Goal: Task Accomplishment & Management: Use online tool/utility

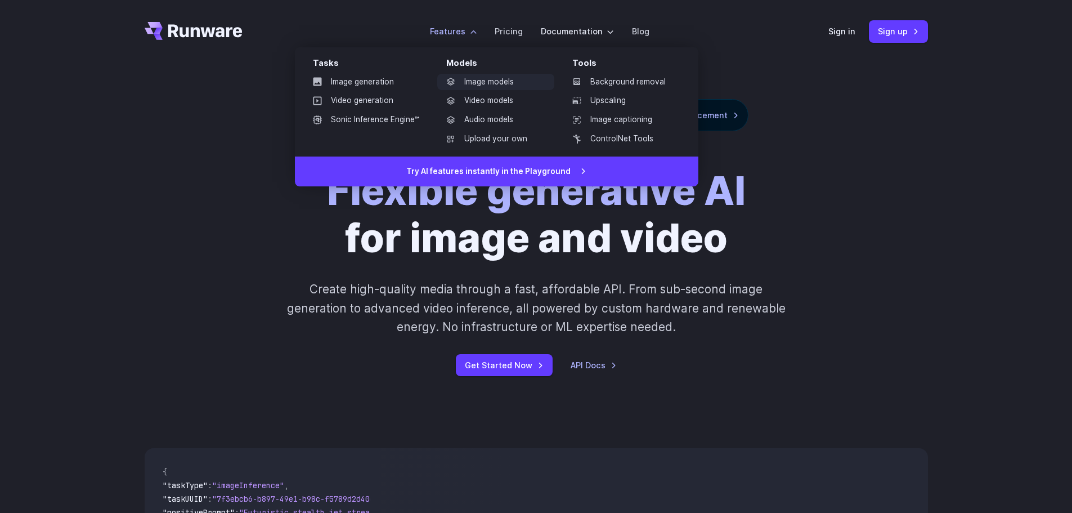
click at [505, 83] on link "Image models" at bounding box center [495, 82] width 117 height 17
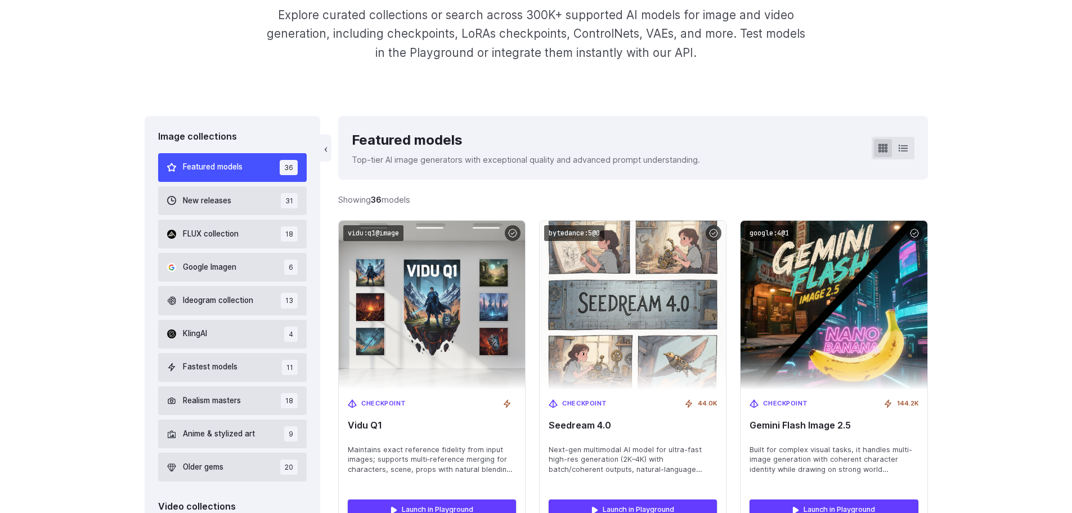
scroll to position [225, 0]
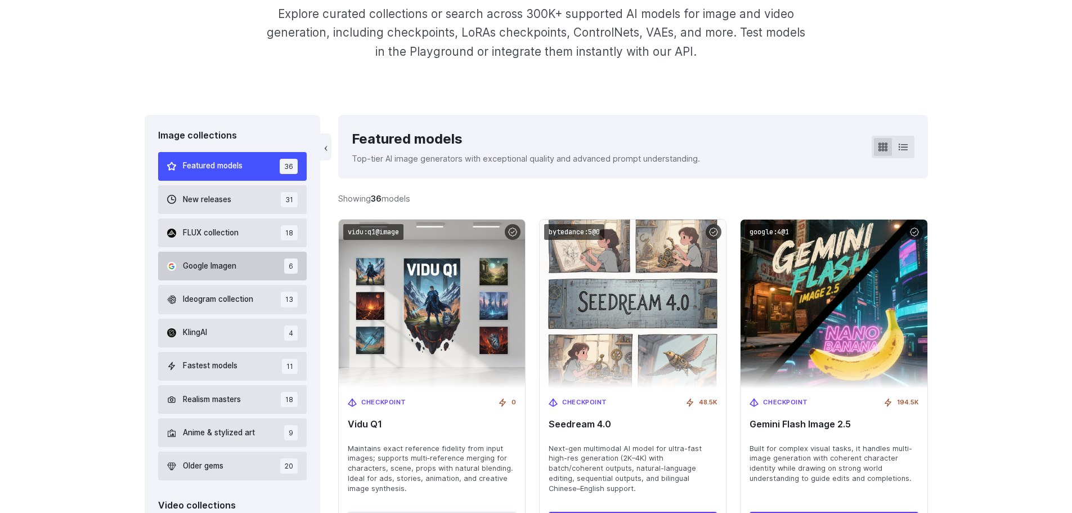
click at [213, 270] on span "Google Imagen" at bounding box center [209, 266] width 53 height 12
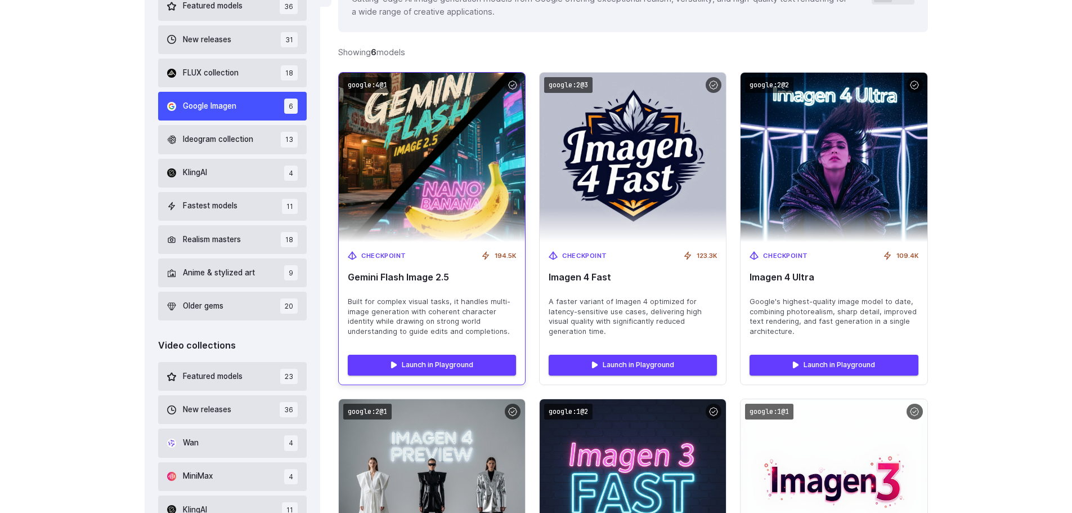
scroll to position [381, 0]
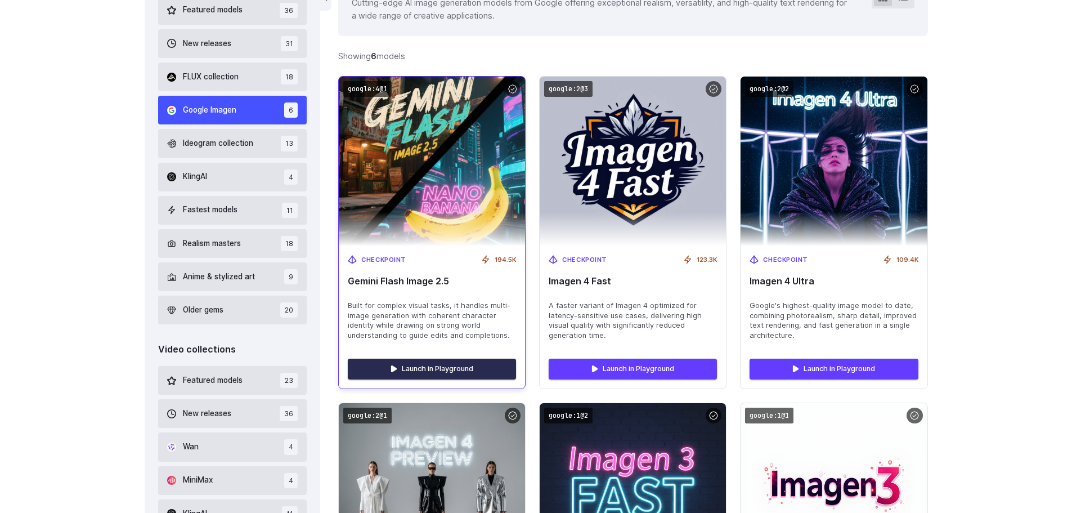
click at [436, 371] on link "Launch in Playground" at bounding box center [432, 368] width 168 height 20
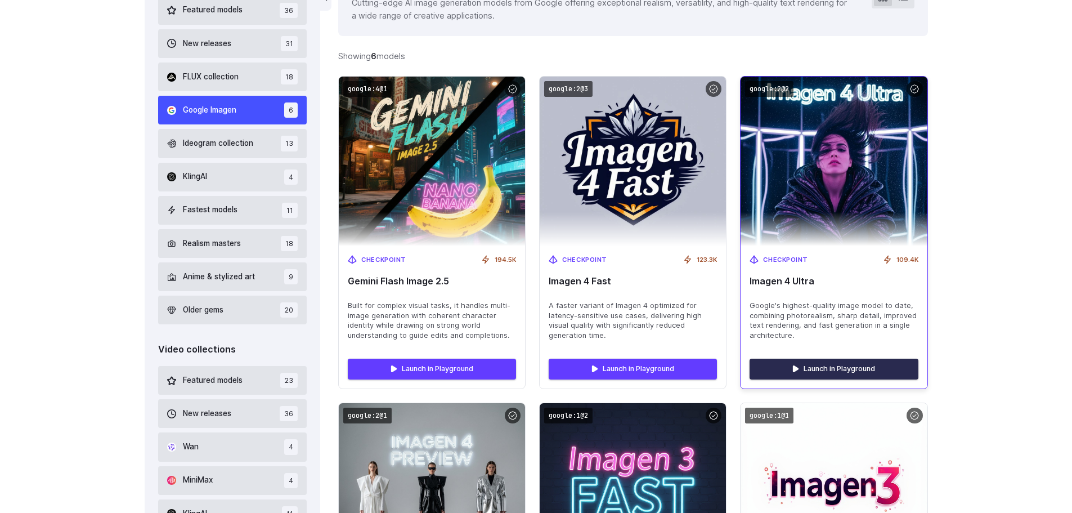
click at [819, 369] on link "Launch in Playground" at bounding box center [833, 368] width 168 height 20
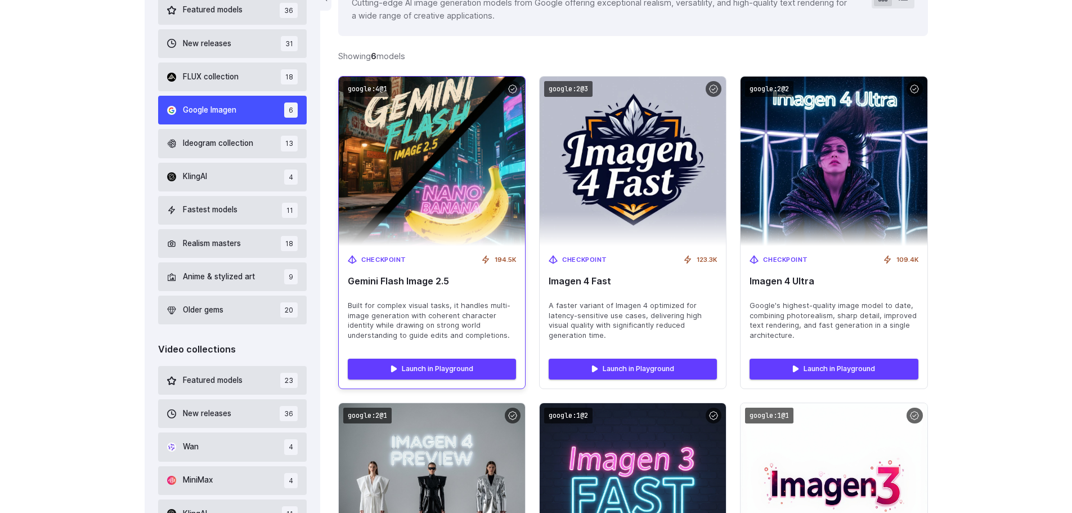
click at [414, 179] on img at bounding box center [432, 161] width 205 height 186
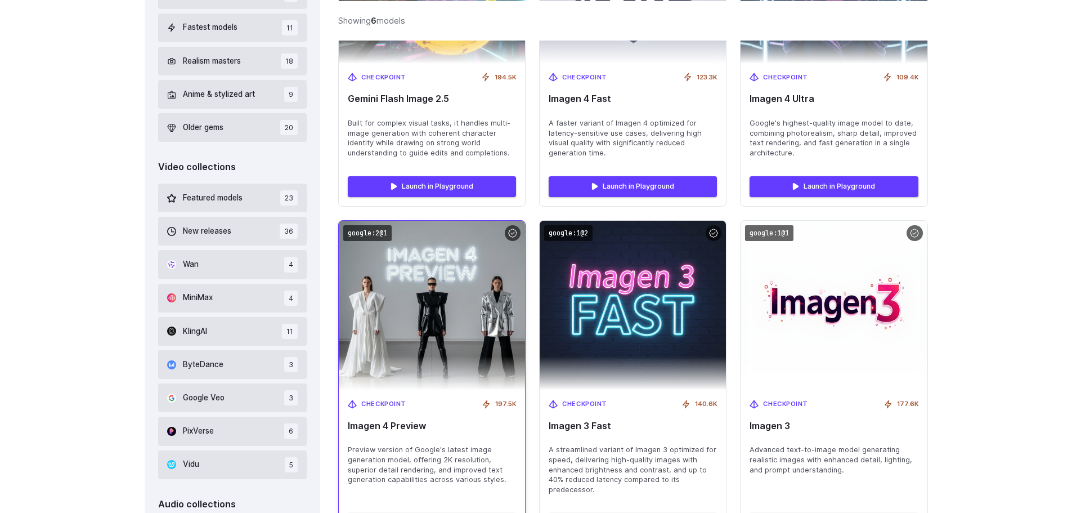
scroll to position [662, 0]
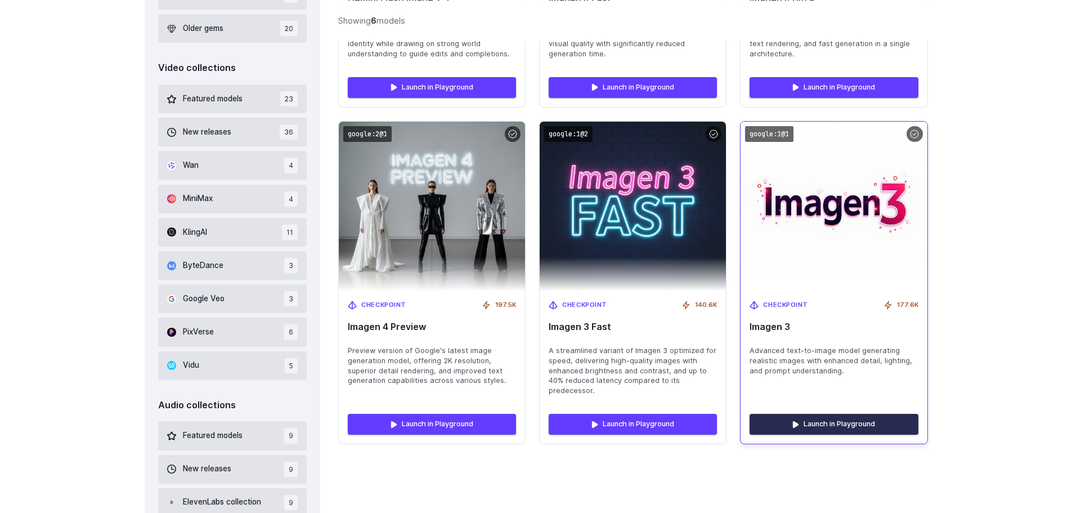
click at [837, 432] on link "Launch in Playground" at bounding box center [833, 424] width 168 height 20
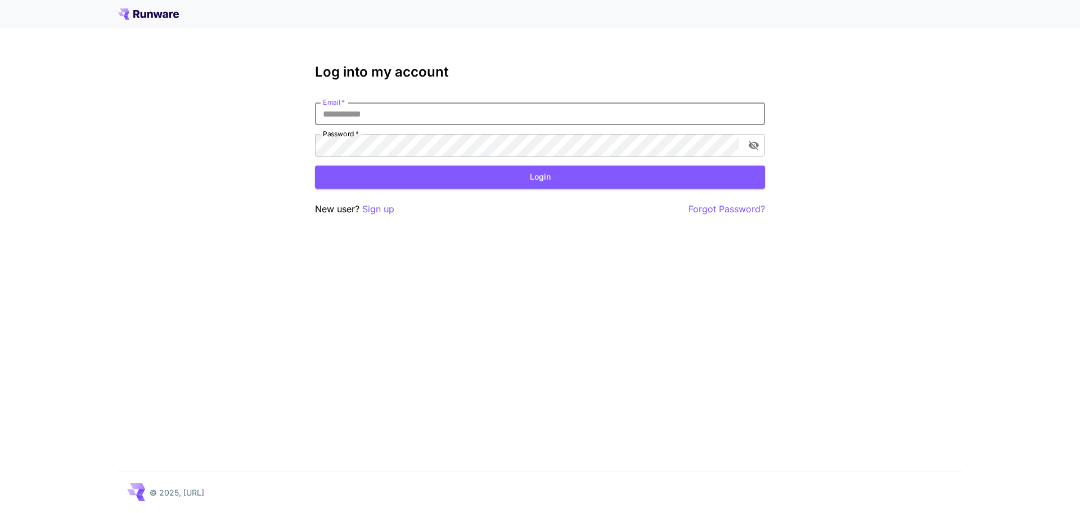
click at [647, 75] on h3 "Log into my account" at bounding box center [540, 72] width 450 height 16
click at [541, 120] on input "Email   *" at bounding box center [540, 113] width 450 height 23
drag, startPoint x: 766, startPoint y: 80, endPoint x: 738, endPoint y: 185, distance: 108.2
click at [766, 81] on div "Log into my account Email   * Email   * Password   * Password   * Login New use…" at bounding box center [540, 256] width 1080 height 513
click at [384, 216] on p "Sign up" at bounding box center [378, 209] width 32 height 14
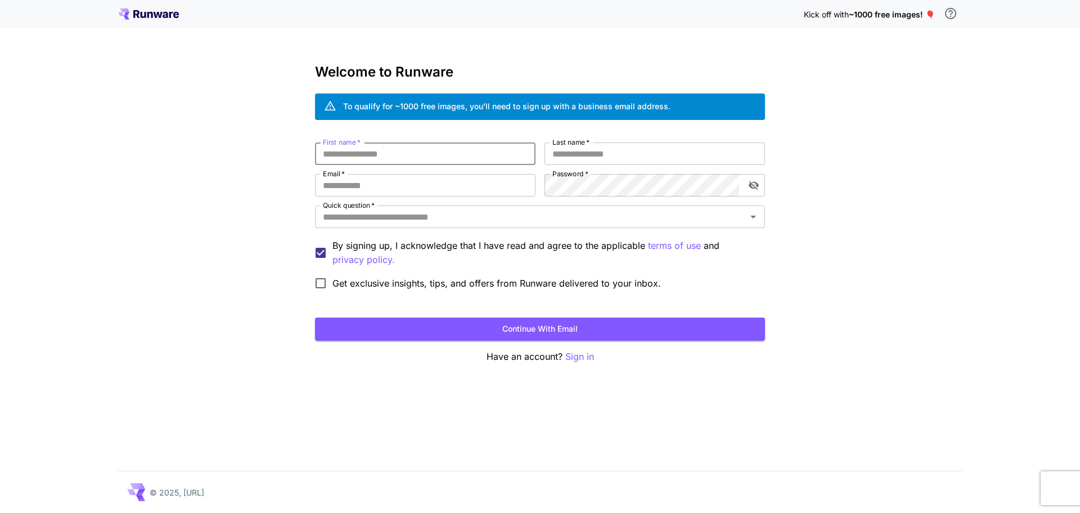
click at [401, 152] on input "First name   *" at bounding box center [425, 153] width 221 height 23
type input "******"
type input "********"
type input "*"
type input "**********"
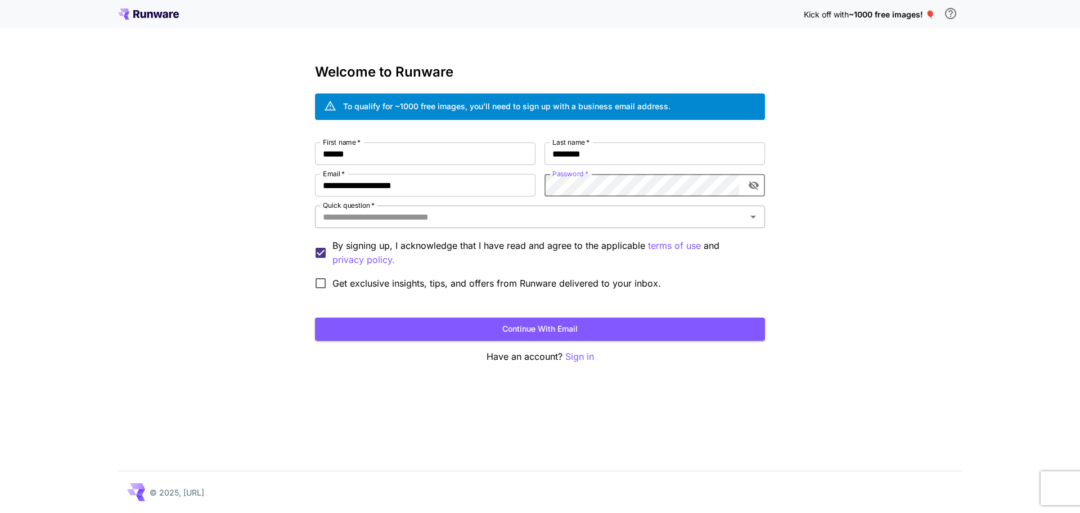
click at [426, 226] on div "Quick question   *" at bounding box center [540, 216] width 450 height 23
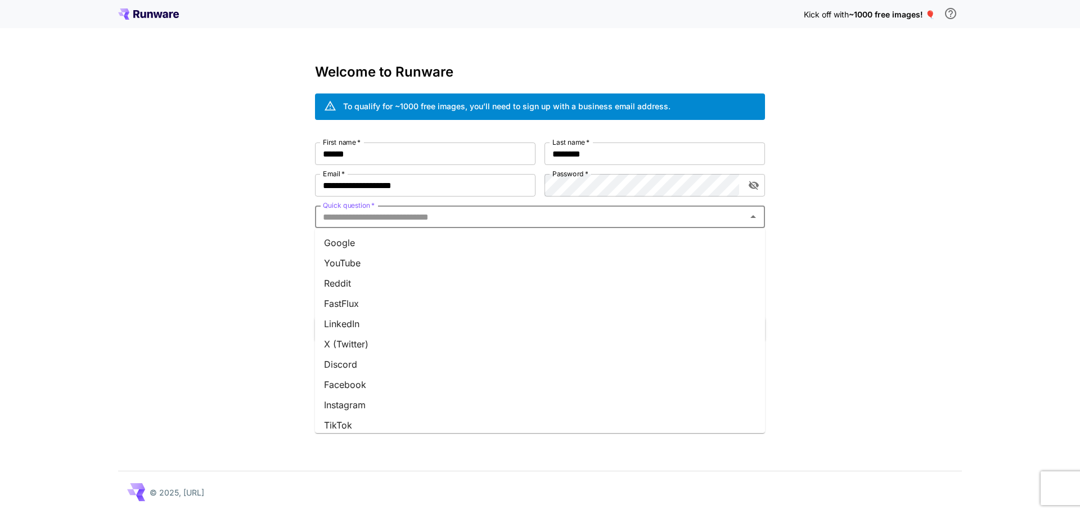
click at [365, 343] on li "X (Twitter)" at bounding box center [540, 344] width 450 height 20
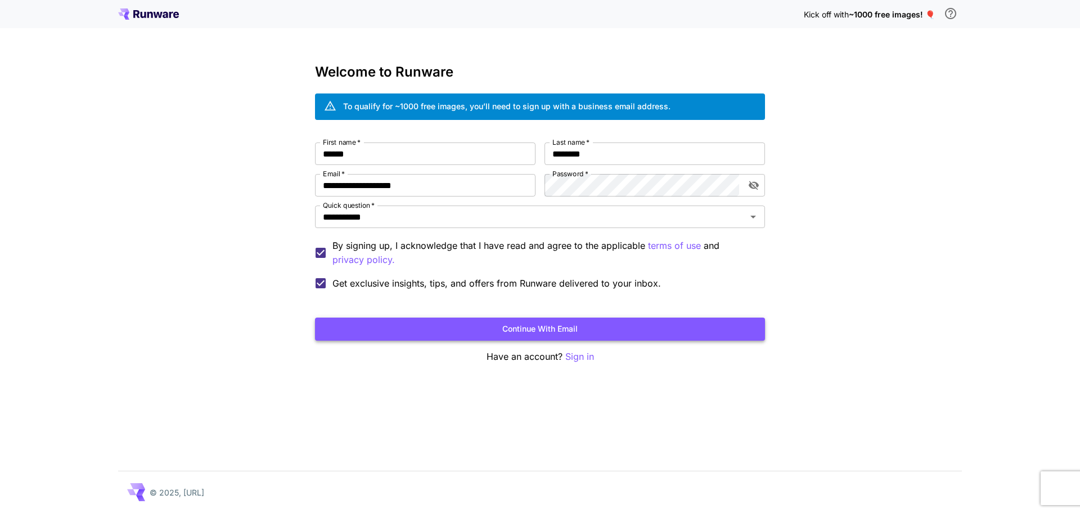
click at [420, 333] on button "Continue with email" at bounding box center [540, 328] width 450 height 23
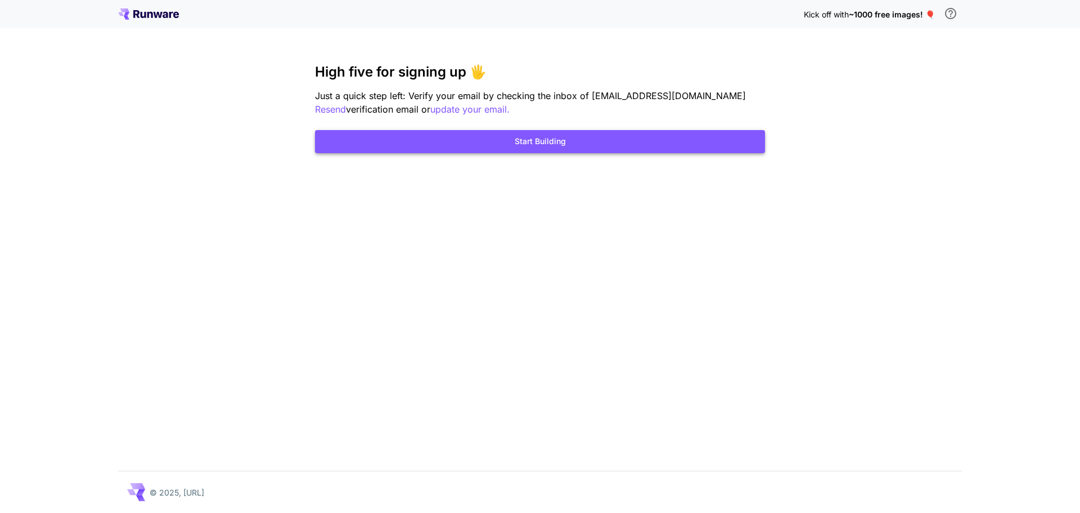
click at [519, 147] on button "Start Building" at bounding box center [540, 141] width 450 height 23
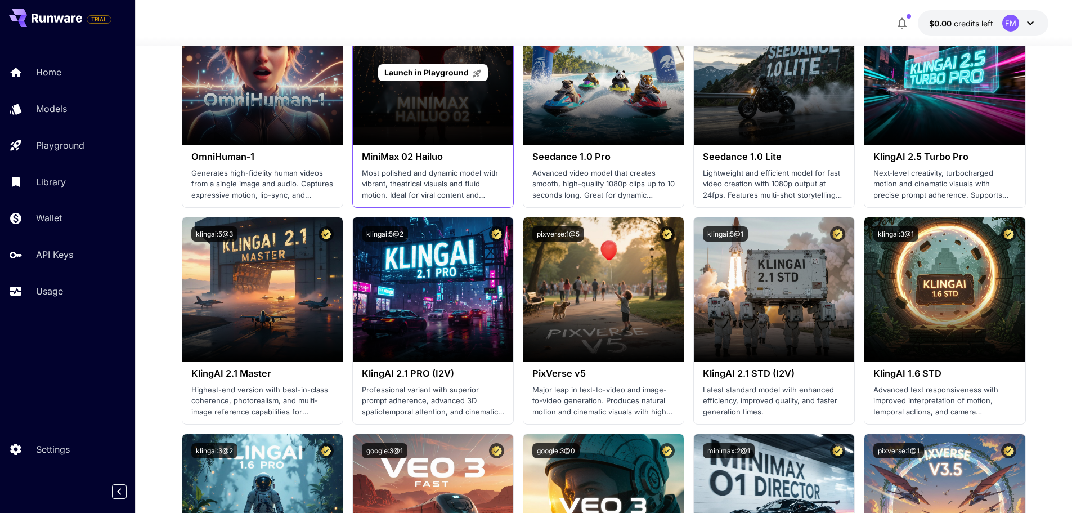
scroll to position [450, 0]
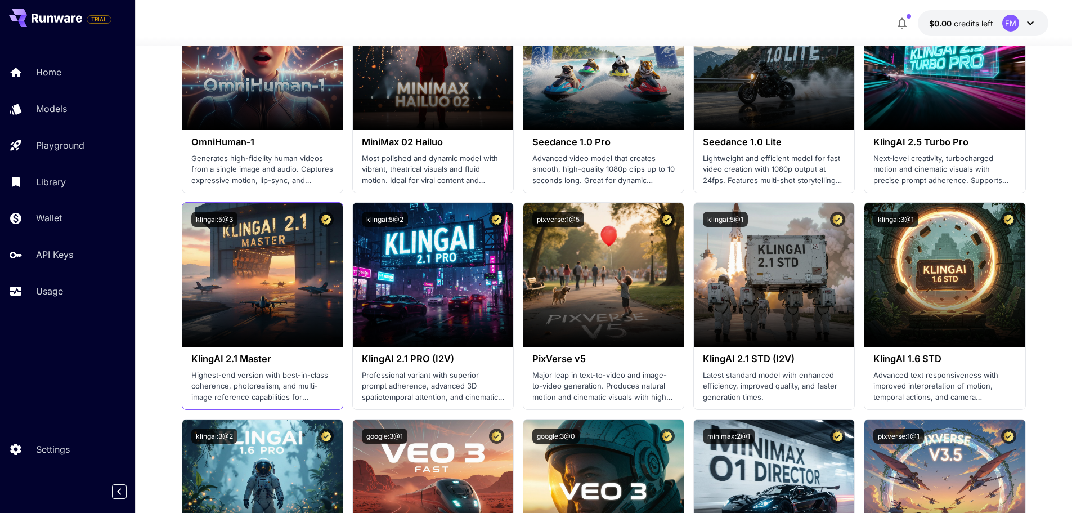
click at [248, 358] on h3 "KlingAI 2.1 Master" at bounding box center [262, 358] width 142 height 11
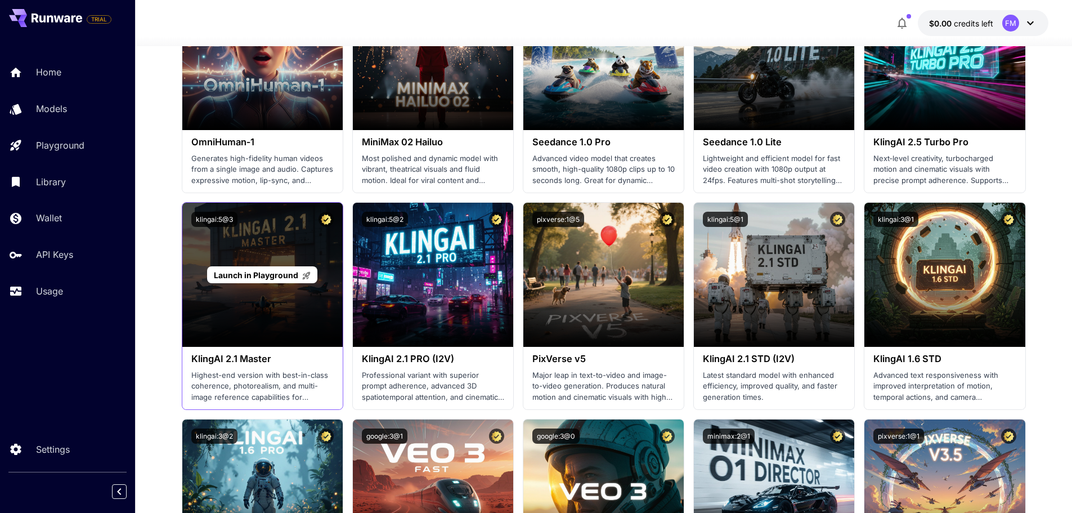
click at [259, 277] on span "Launch in Playground" at bounding box center [256, 275] width 84 height 10
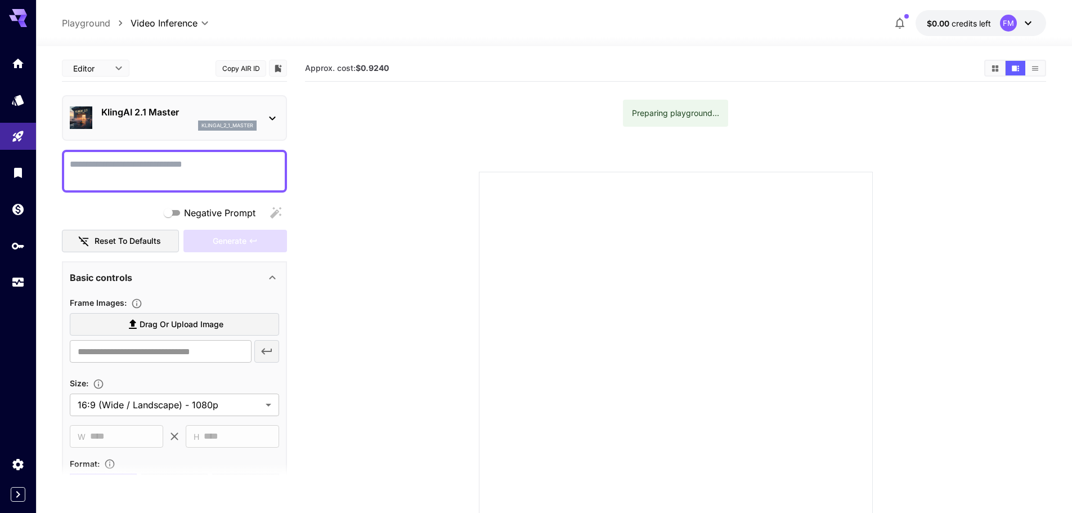
click at [92, 27] on p "Playground" at bounding box center [86, 23] width 48 height 14
type input "**********"
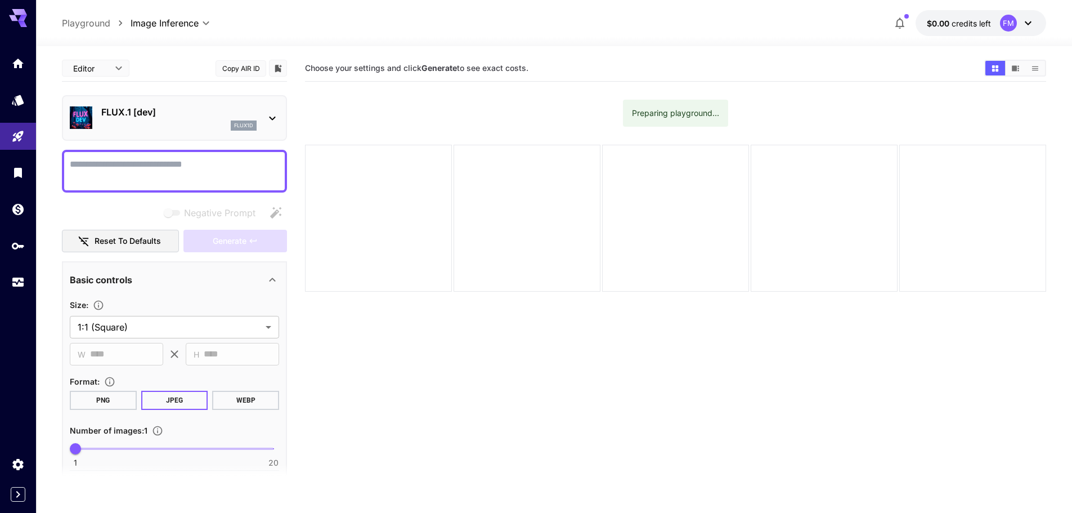
click at [191, 124] on div "flux1d" at bounding box center [178, 125] width 155 height 10
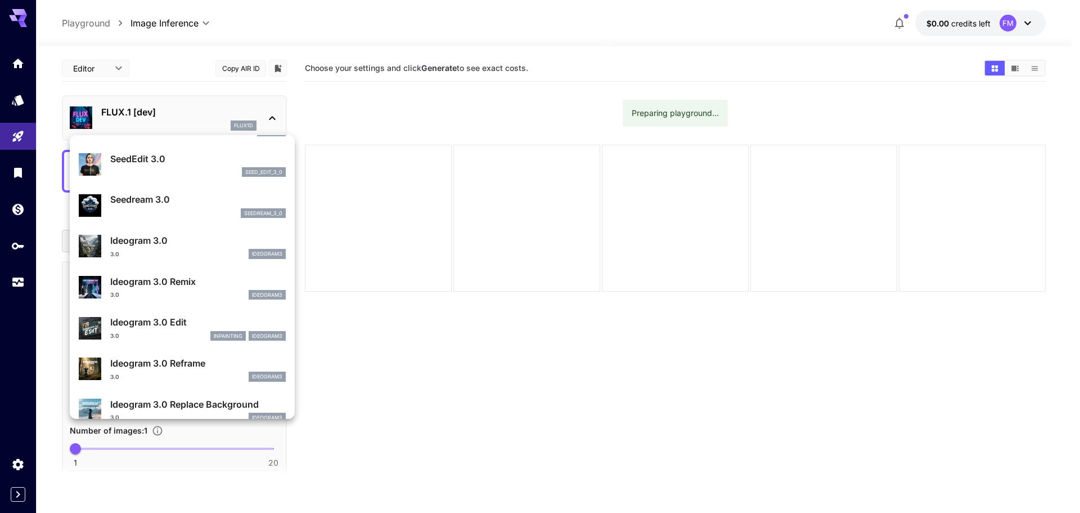
scroll to position [282, 0]
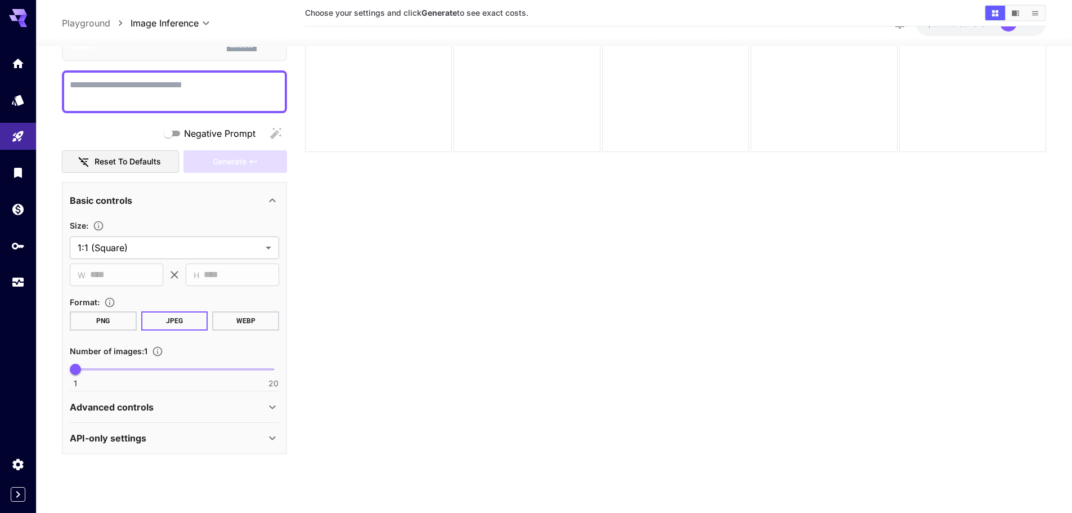
scroll to position [89, 0]
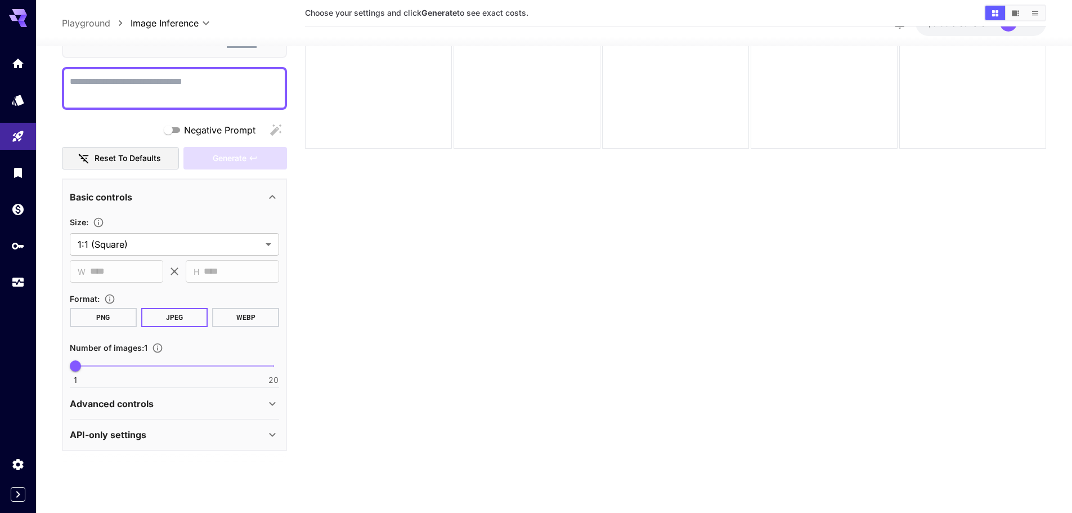
click at [228, 406] on div "Advanced controls" at bounding box center [168, 403] width 196 height 14
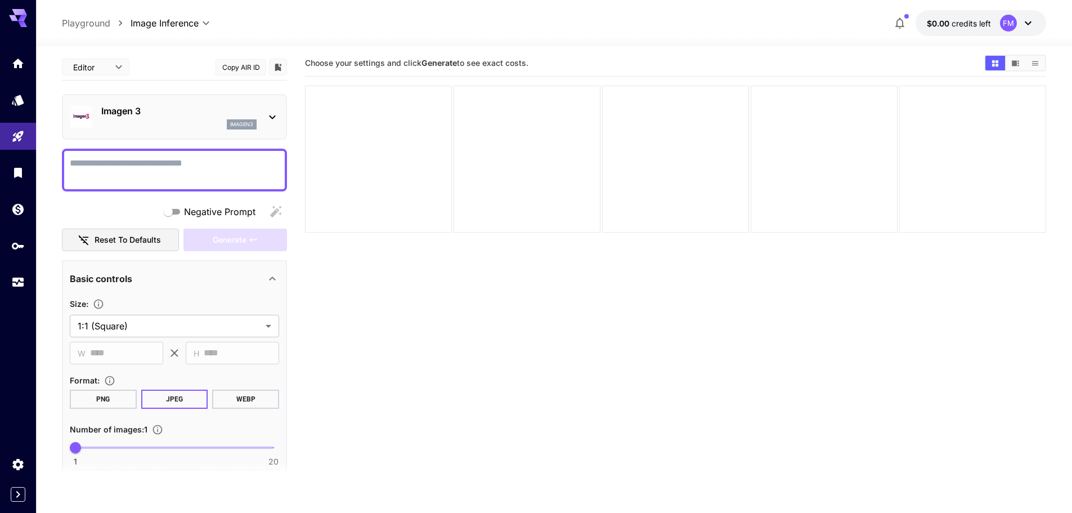
scroll to position [0, 0]
click at [104, 65] on body "**********" at bounding box center [536, 300] width 1072 height 601
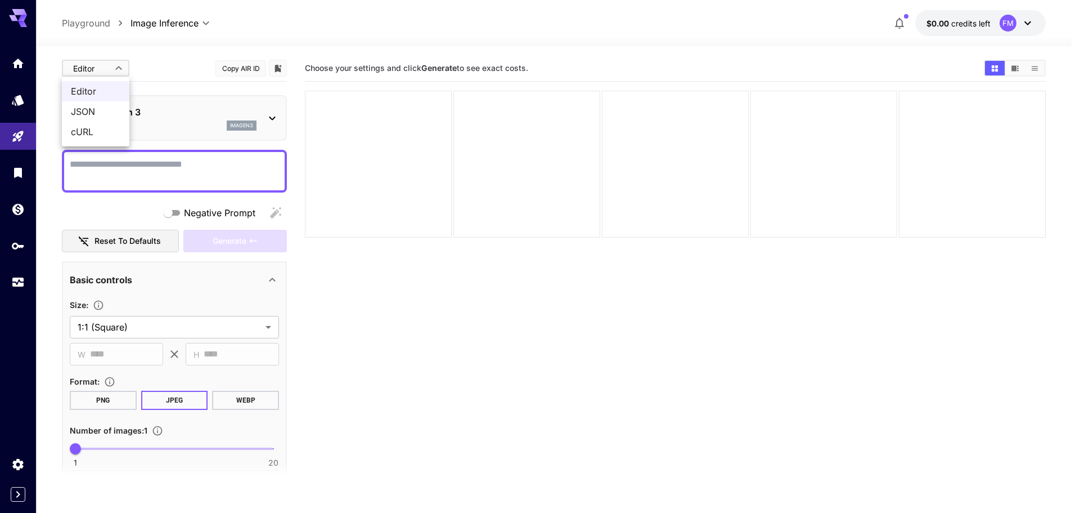
click at [166, 66] on div at bounding box center [540, 256] width 1080 height 513
